Goal: Transaction & Acquisition: Purchase product/service

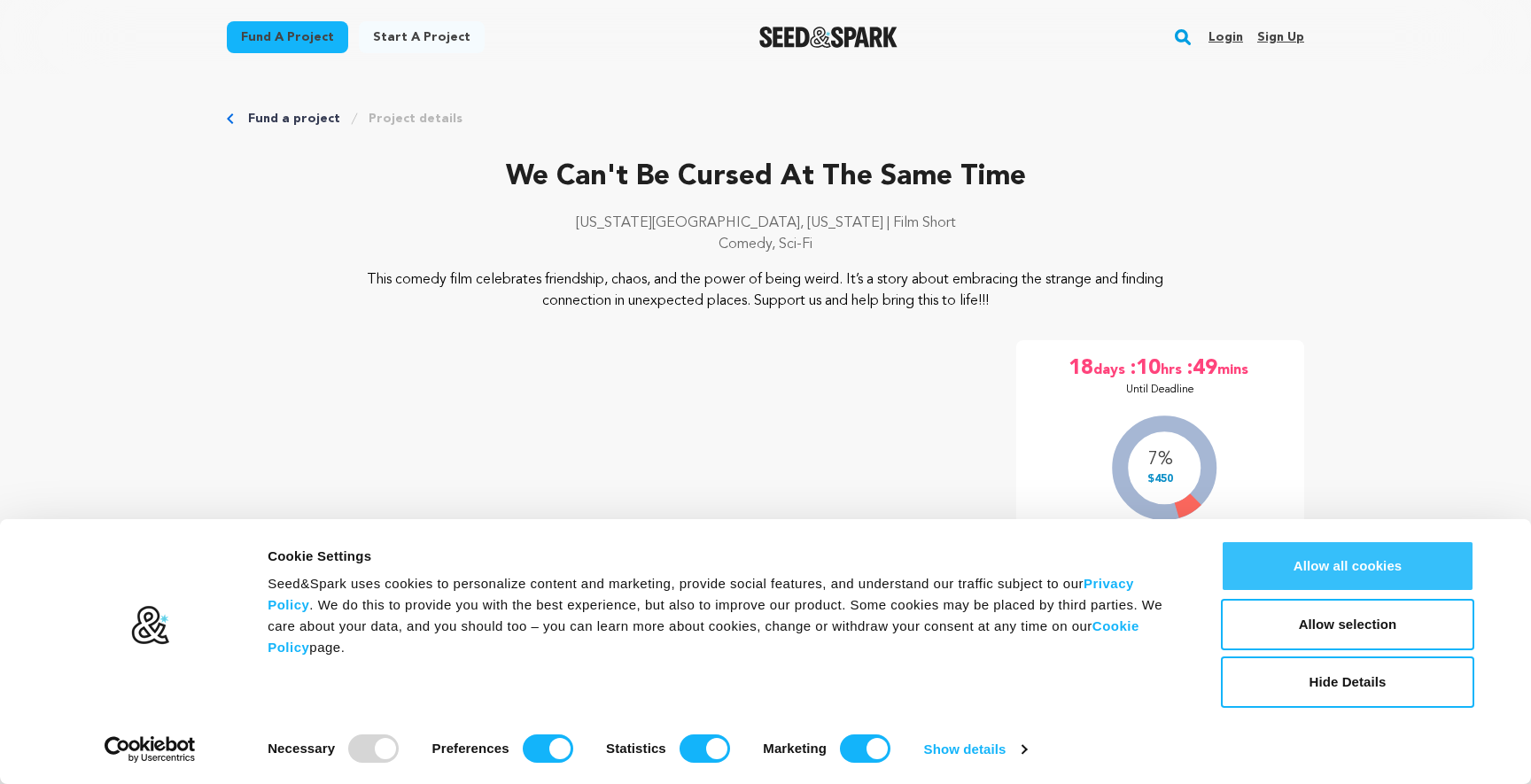
click at [1357, 569] on button "Allow all cookies" at bounding box center [1348, 566] width 253 height 52
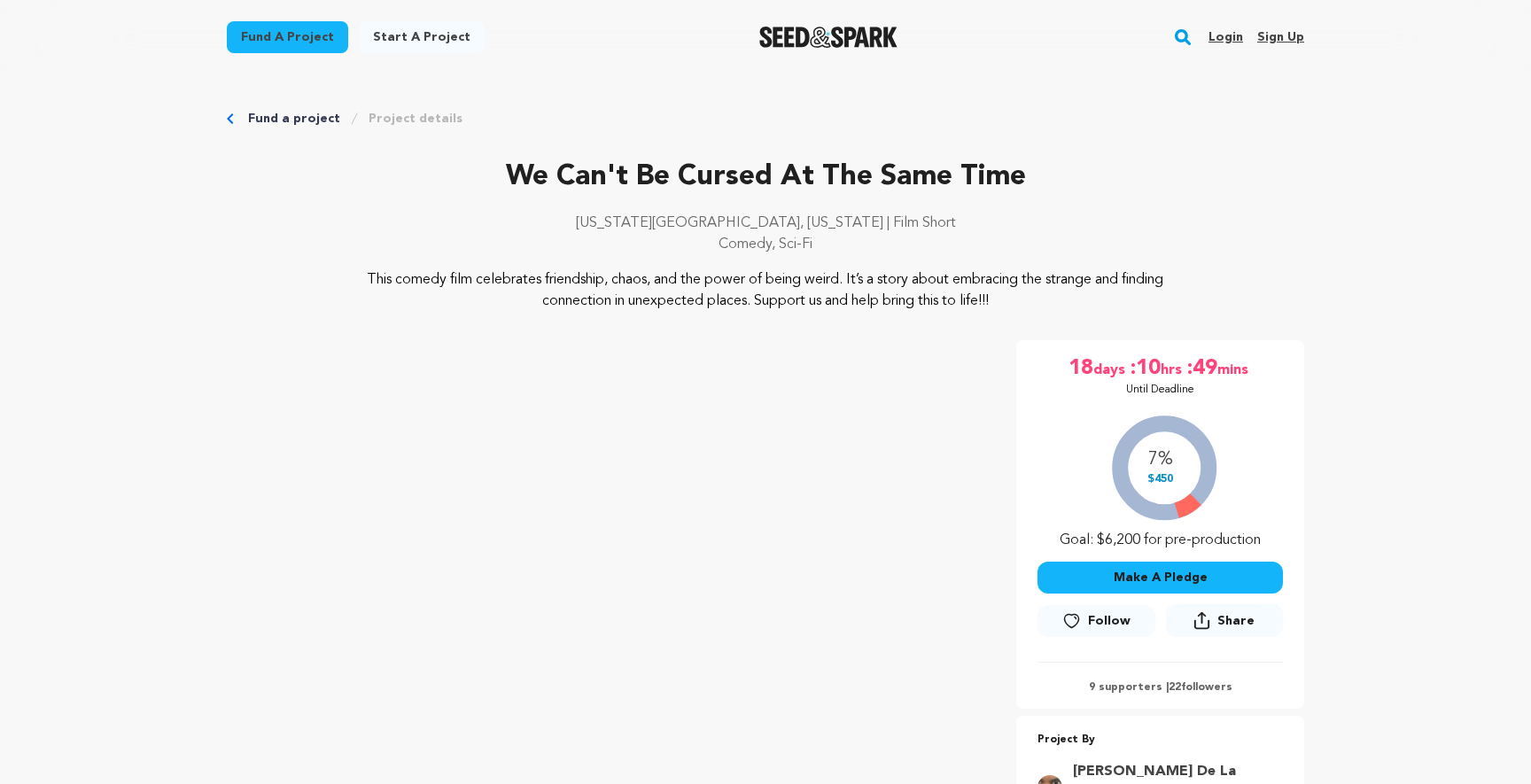
click at [761, 31] on img "Seed&Spark Homepage" at bounding box center [829, 37] width 139 height 21
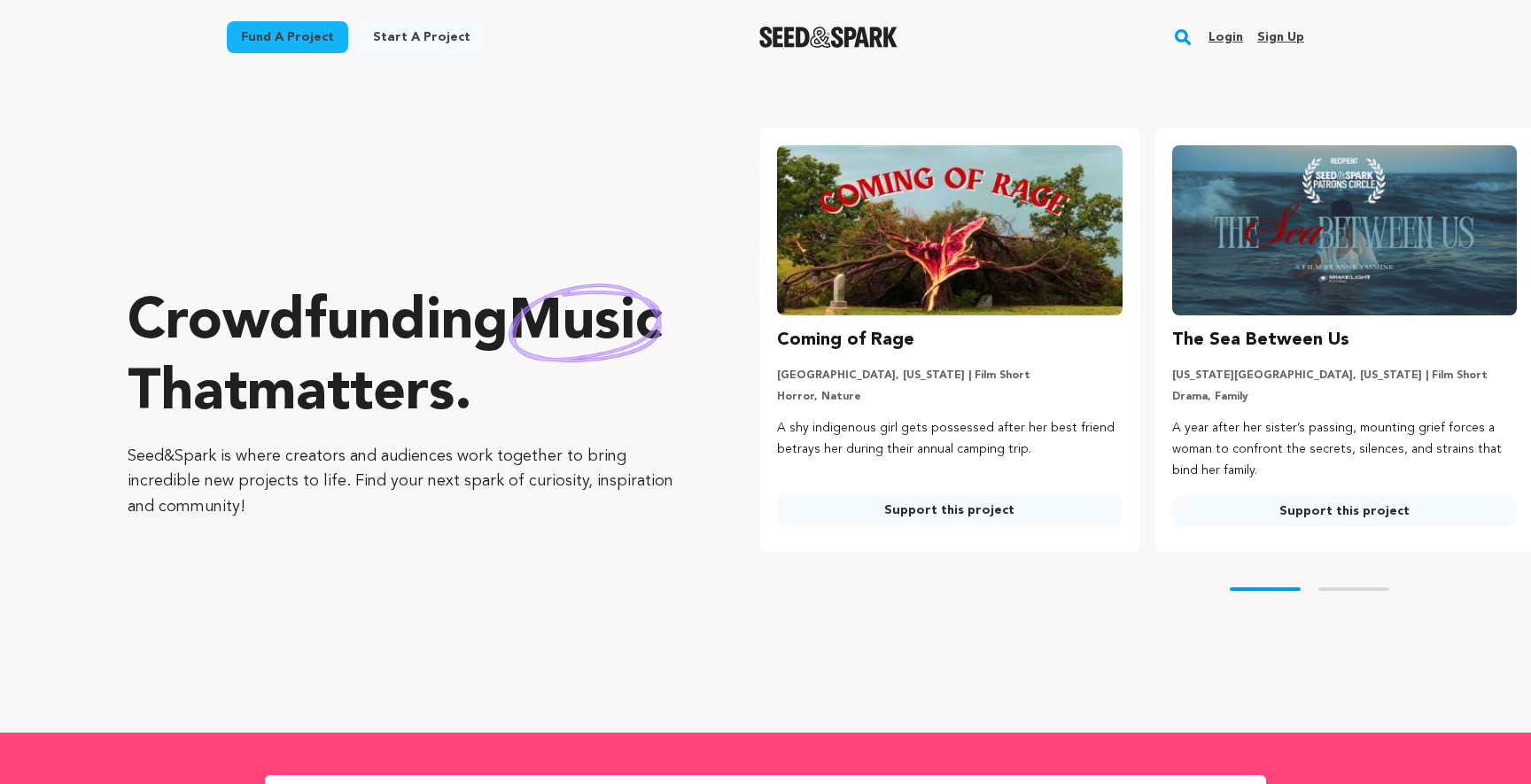
click at [1249, 249] on img at bounding box center [1345, 230] width 345 height 170
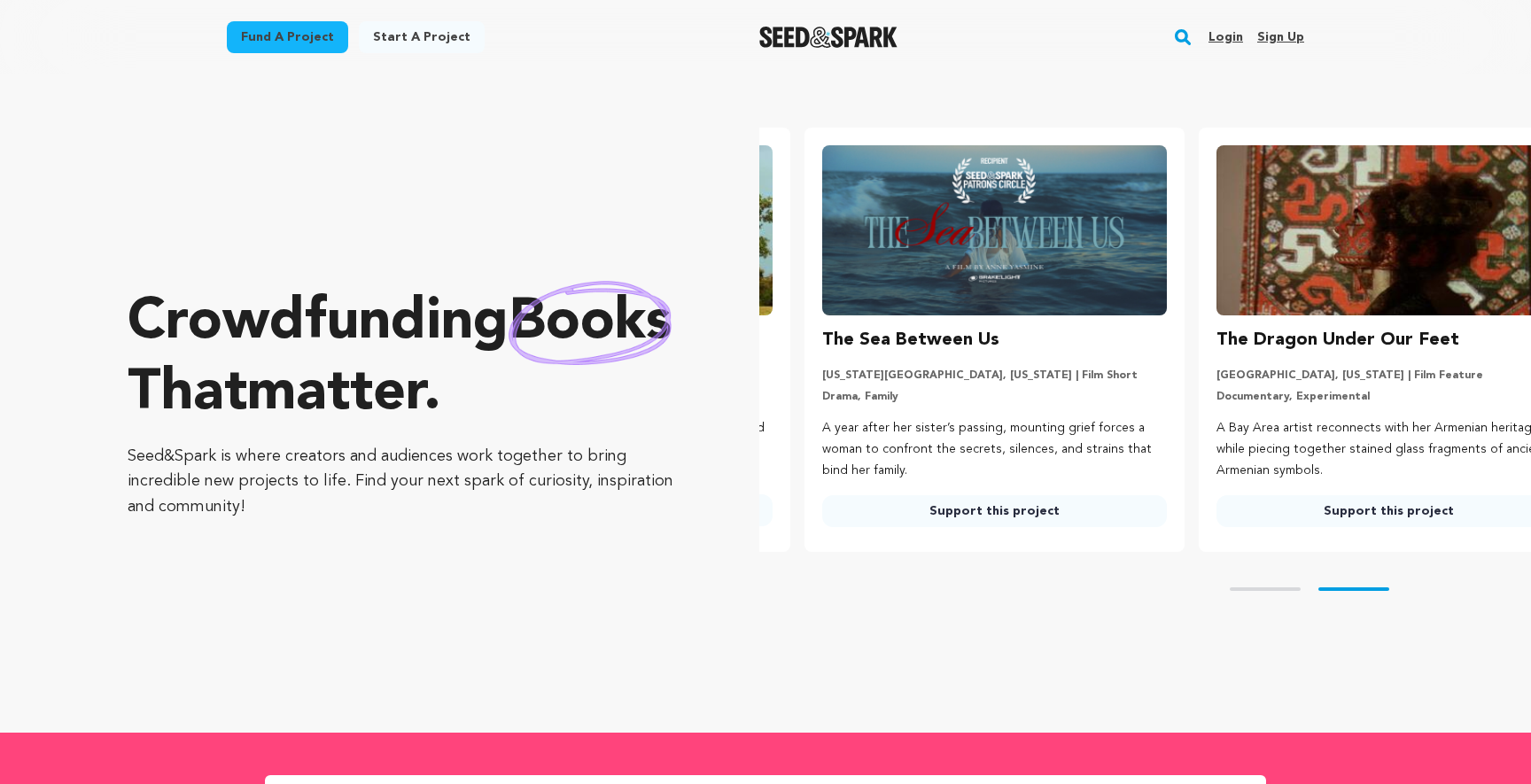
scroll to position [0, 409]
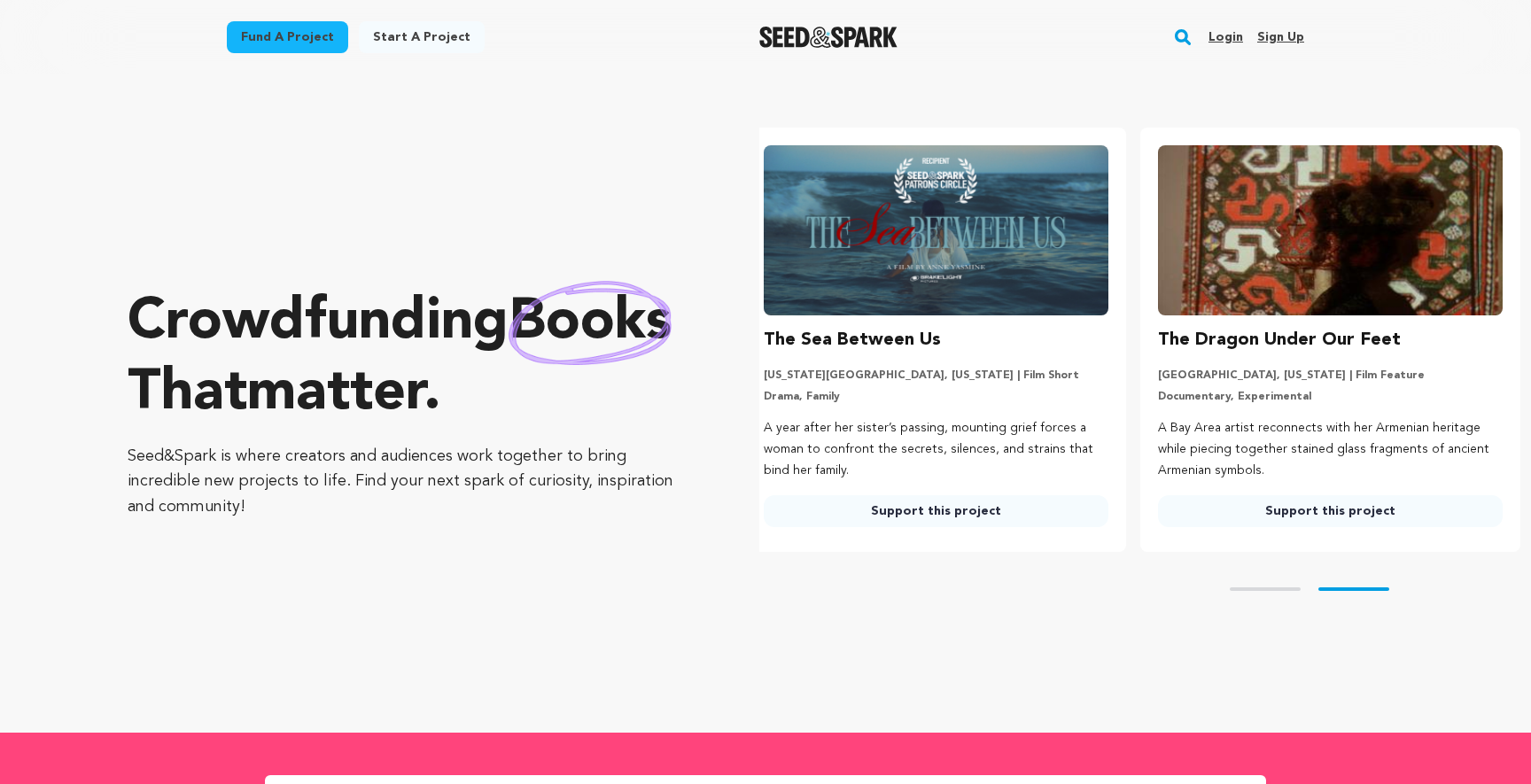
click at [1011, 503] on link "Support this project" at bounding box center [936, 511] width 345 height 32
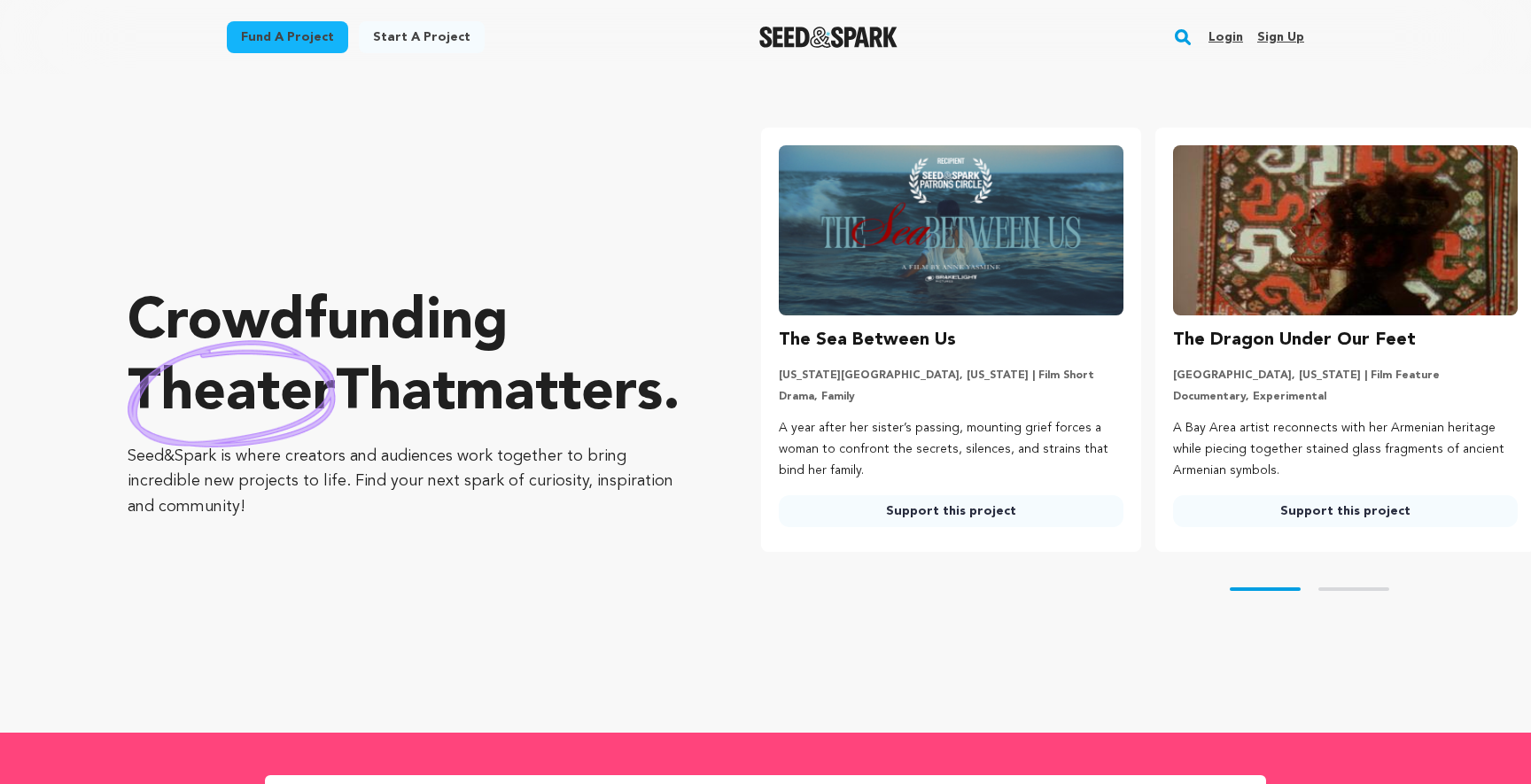
scroll to position [0, 394]
click at [1277, 286] on img at bounding box center [1345, 230] width 345 height 170
click at [1352, 516] on link "Support this project" at bounding box center [1345, 511] width 345 height 32
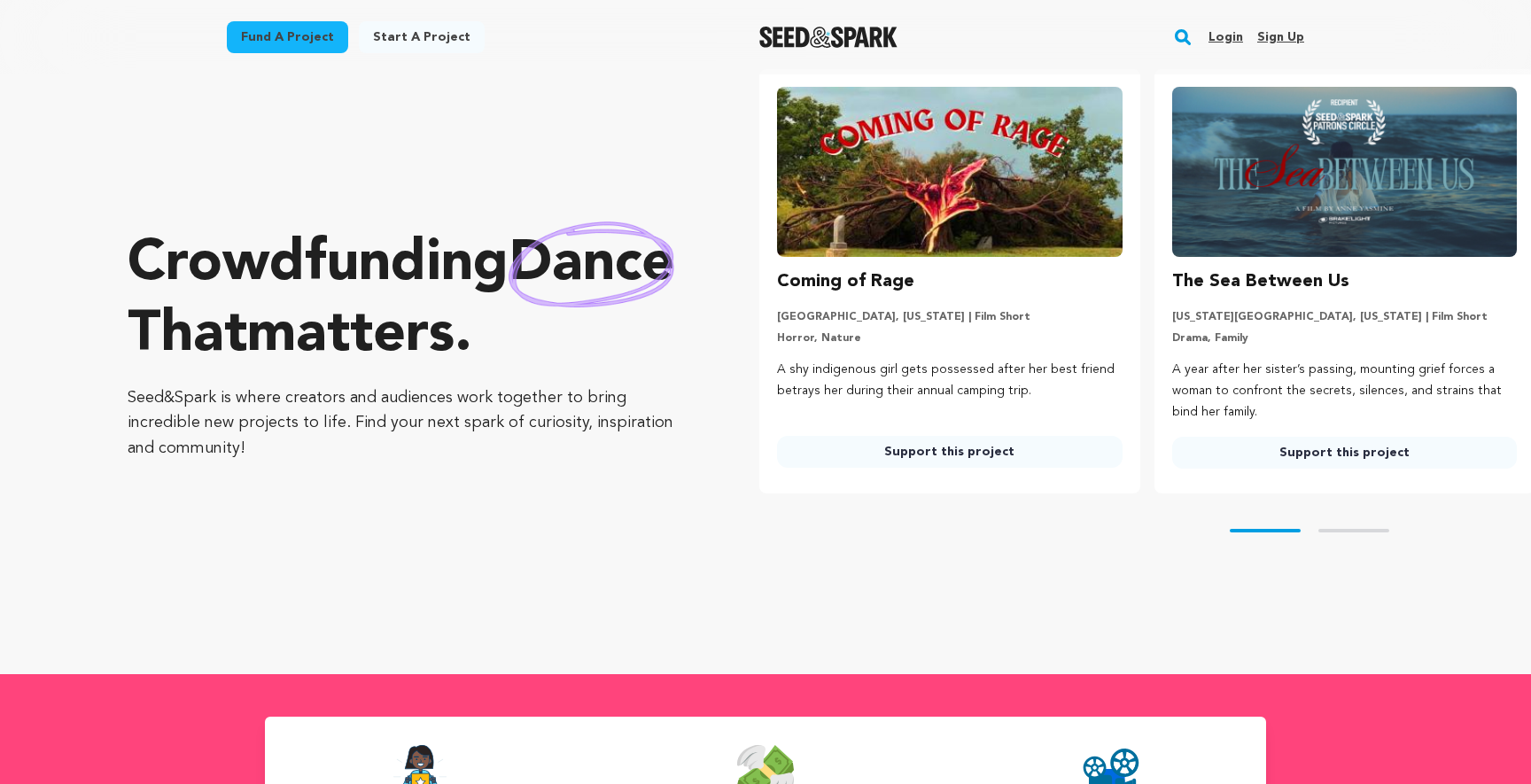
scroll to position [67, 0]
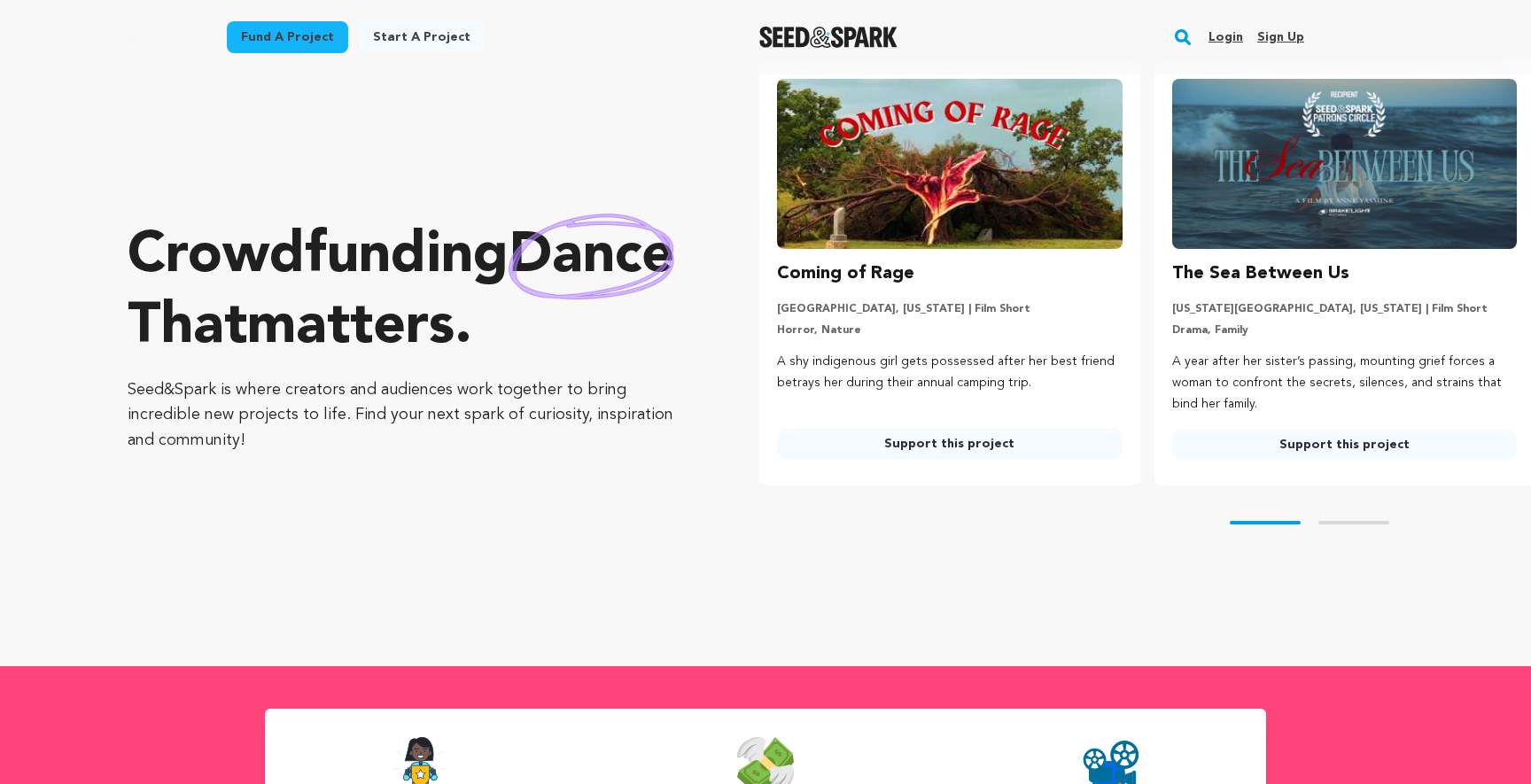
click at [952, 436] on link "Support this project" at bounding box center [949, 443] width 345 height 32
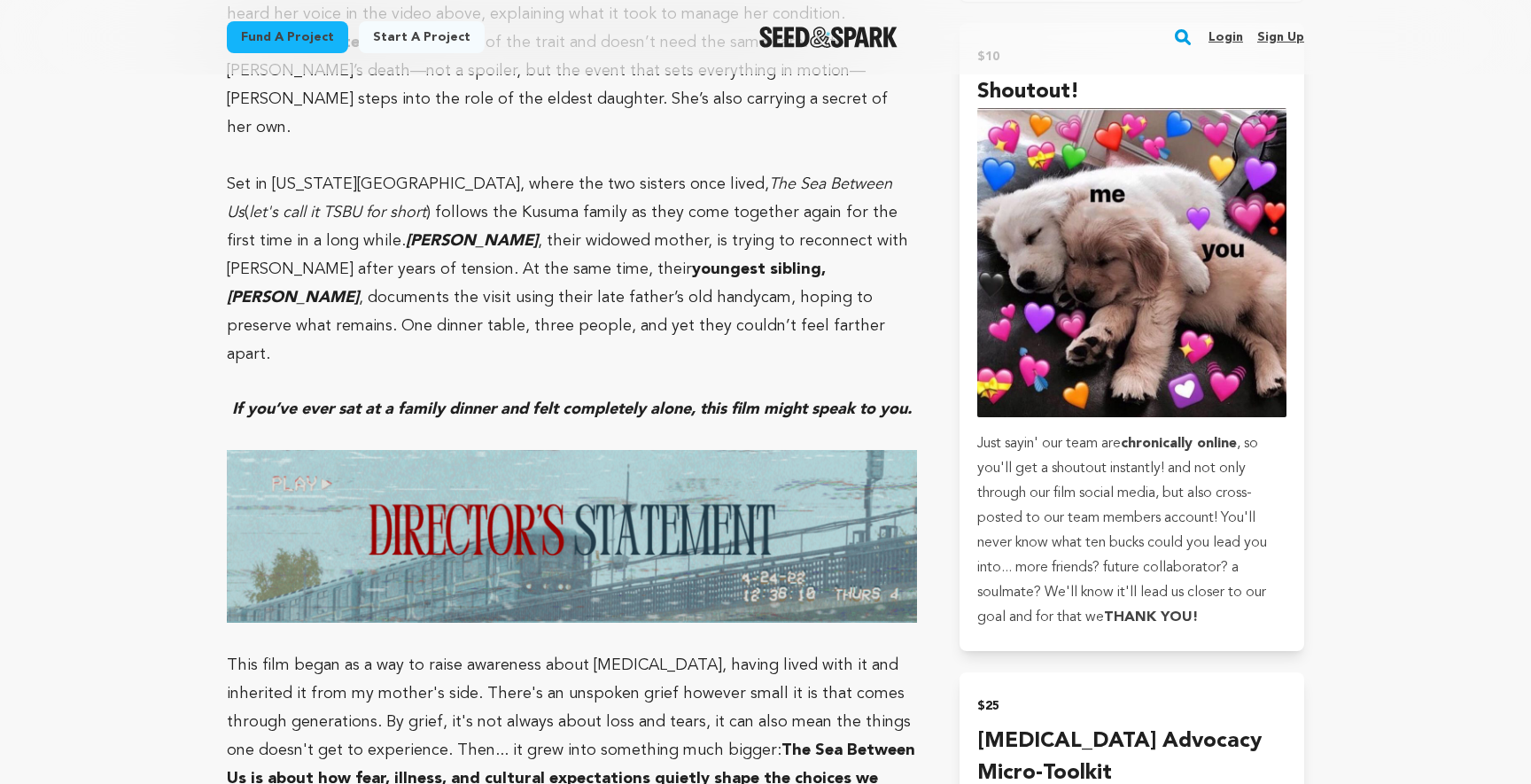
scroll to position [1735, 0]
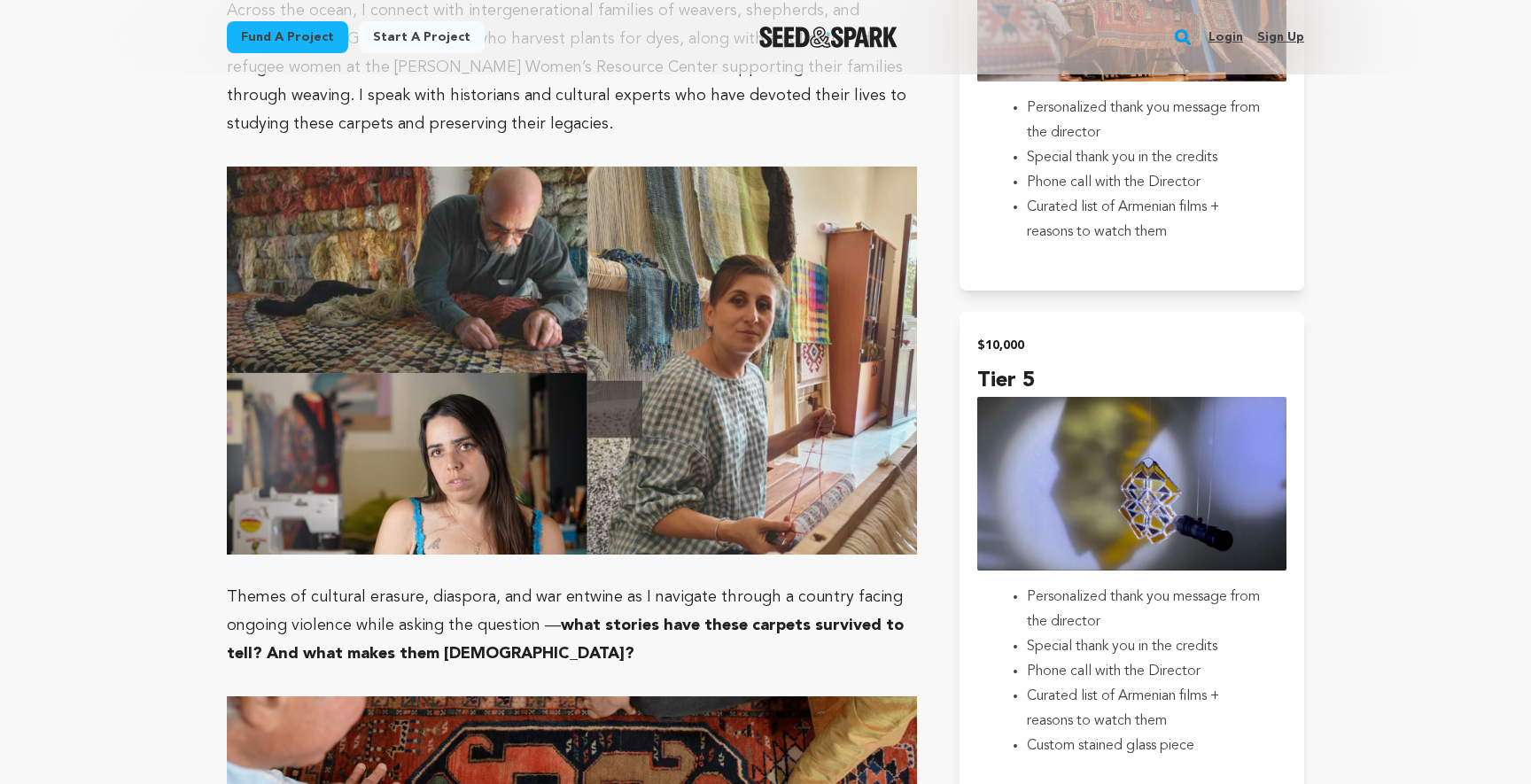
scroll to position [2596, 0]
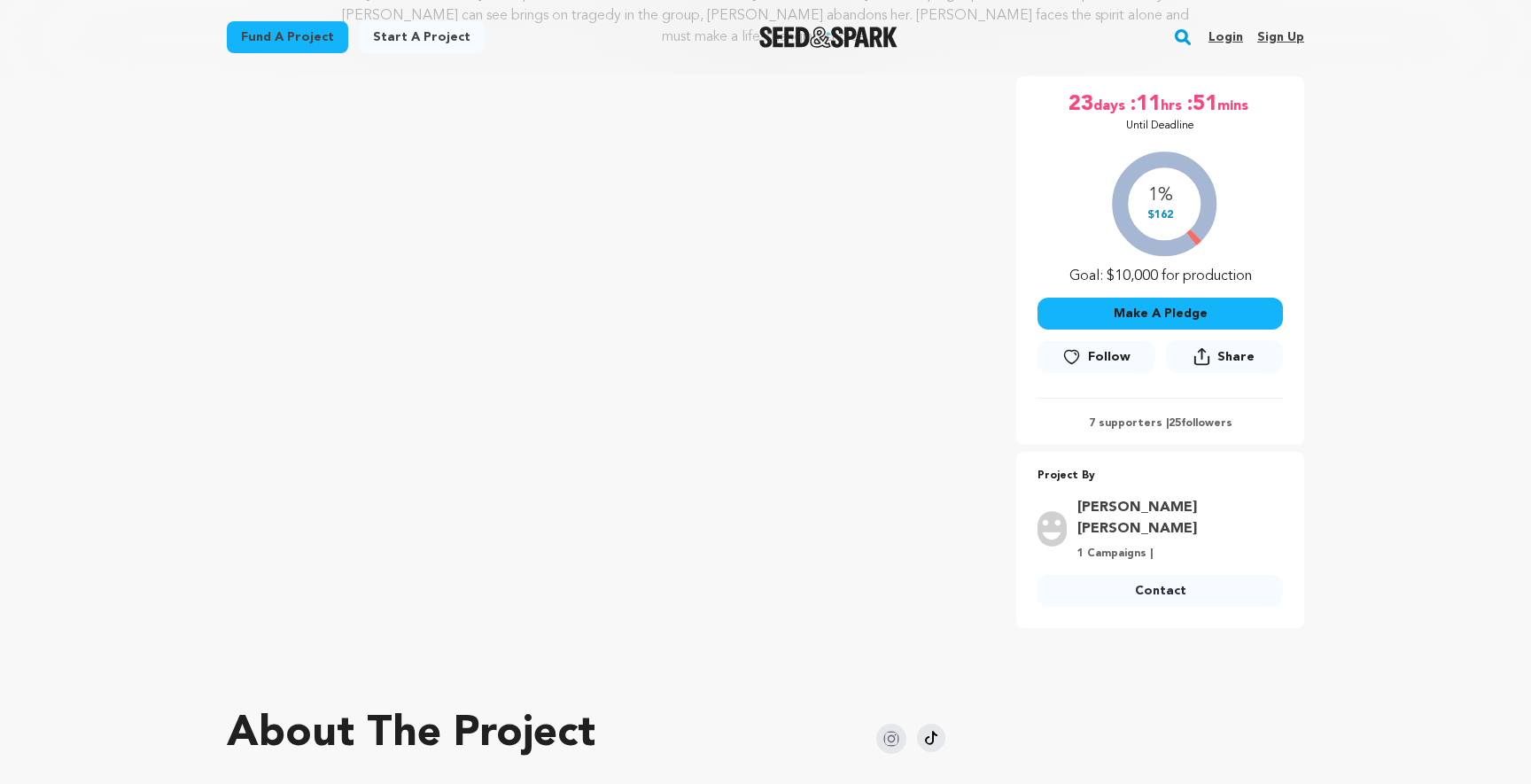
scroll to position [303, 0]
